Goal: Task Accomplishment & Management: Use online tool/utility

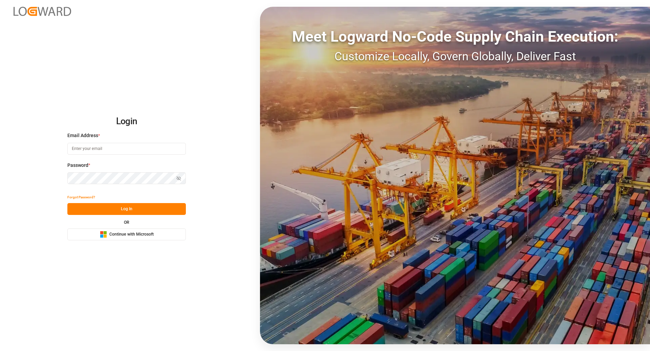
click at [127, 237] on span "Continue with Microsoft" at bounding box center [131, 234] width 44 height 6
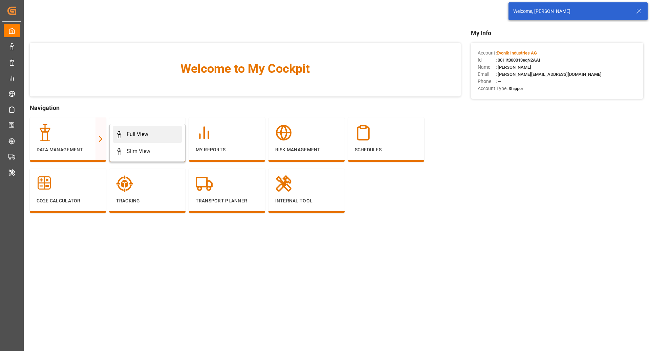
click at [139, 130] on link "Full View" at bounding box center [147, 134] width 69 height 17
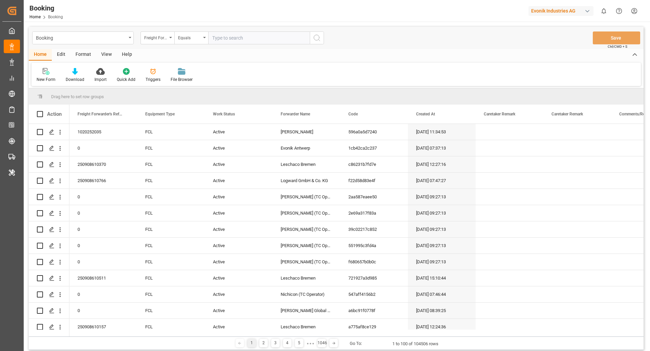
click at [84, 55] on div "Format" at bounding box center [83, 55] width 26 height 12
click at [51, 76] on div "Filter Rows" at bounding box center [47, 79] width 20 height 6
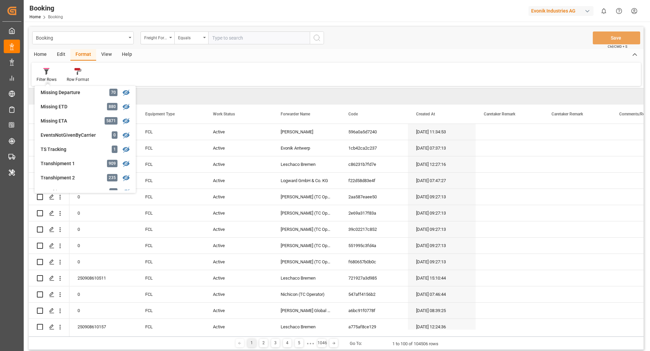
scroll to position [215, 0]
click at [77, 107] on div "Transhipment 1" at bounding box center [70, 108] width 59 height 7
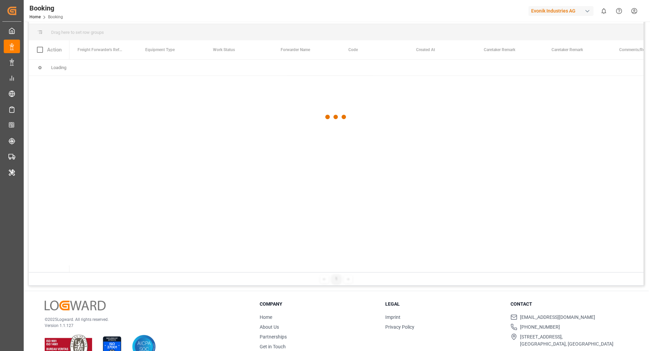
scroll to position [100, 0]
